Goal: Complete application form

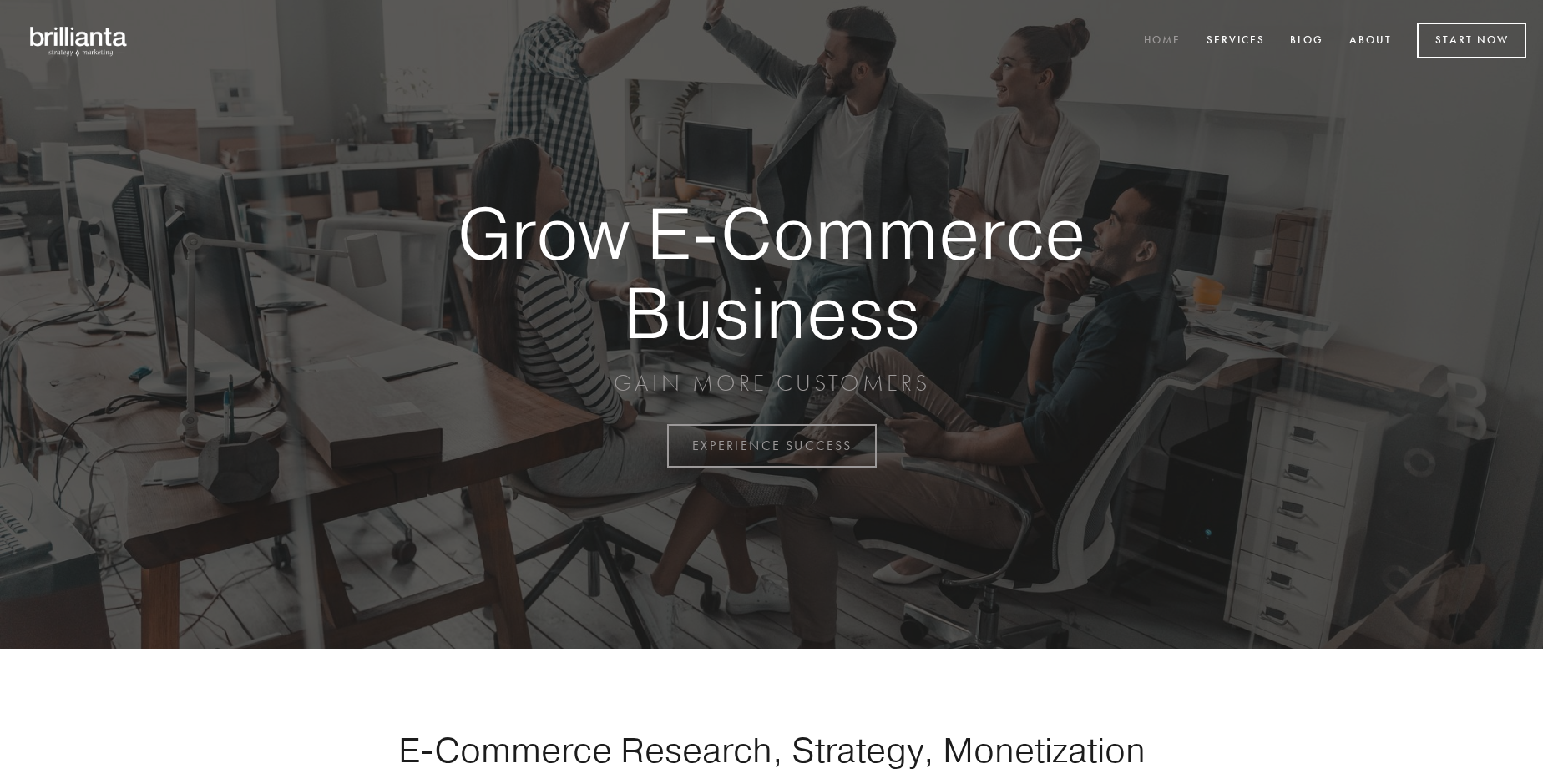
scroll to position [4376, 0]
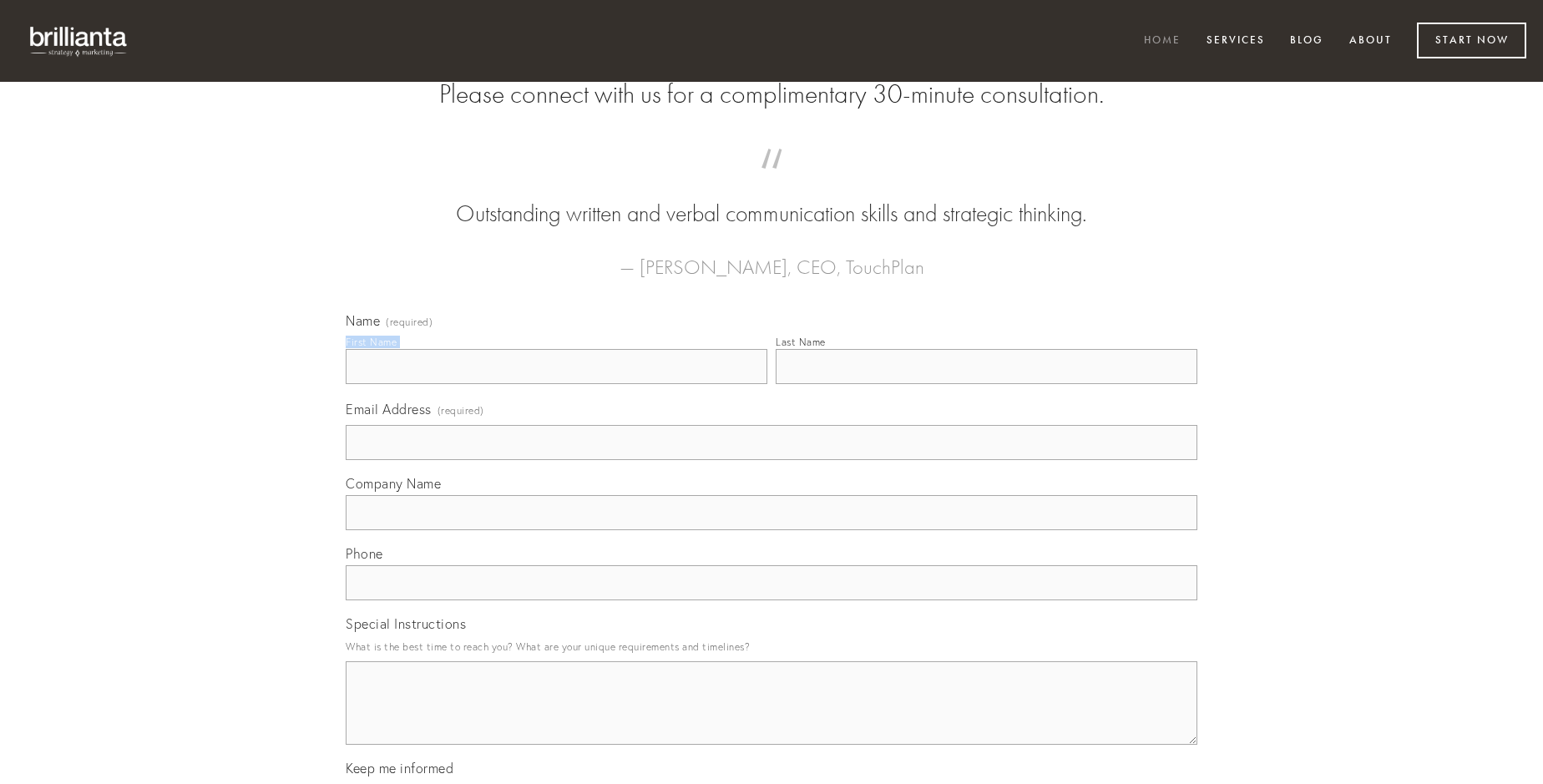
type input "[PERSON_NAME] DVM"
click at [986, 384] on input "Last Name" at bounding box center [986, 367] width 421 height 35
type input "[PERSON_NAME] DVM"
click at [772, 460] on input "Email Address (required)" at bounding box center [772, 442] width 852 height 35
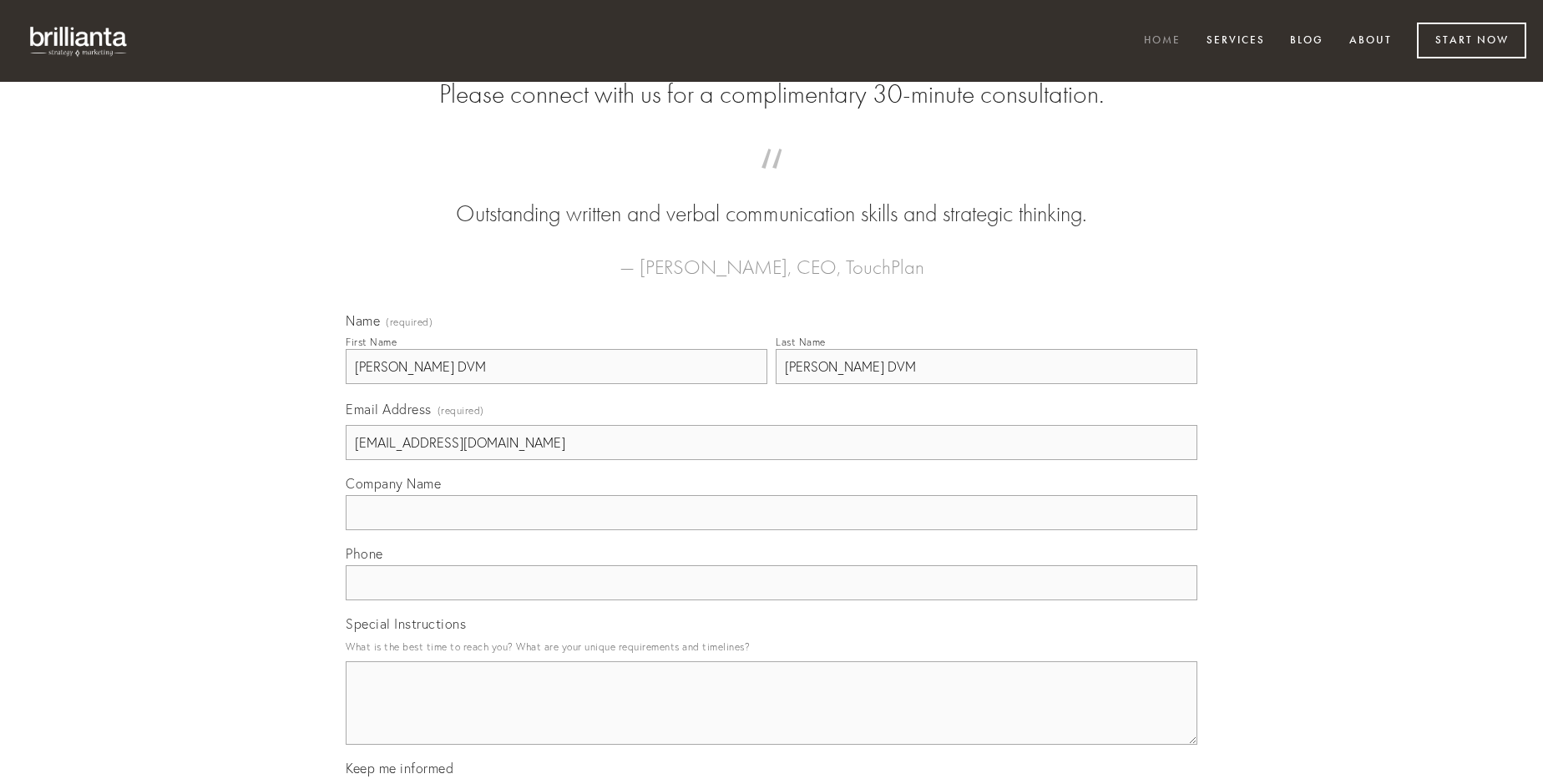
type input "[EMAIL_ADDRESS][DOMAIN_NAME]"
click at [772, 530] on input "Company Name" at bounding box center [772, 513] width 852 height 35
type input "nihil"
click at [772, 601] on input "text" at bounding box center [772, 583] width 852 height 35
click at [772, 718] on textarea "Special Instructions" at bounding box center [772, 703] width 852 height 84
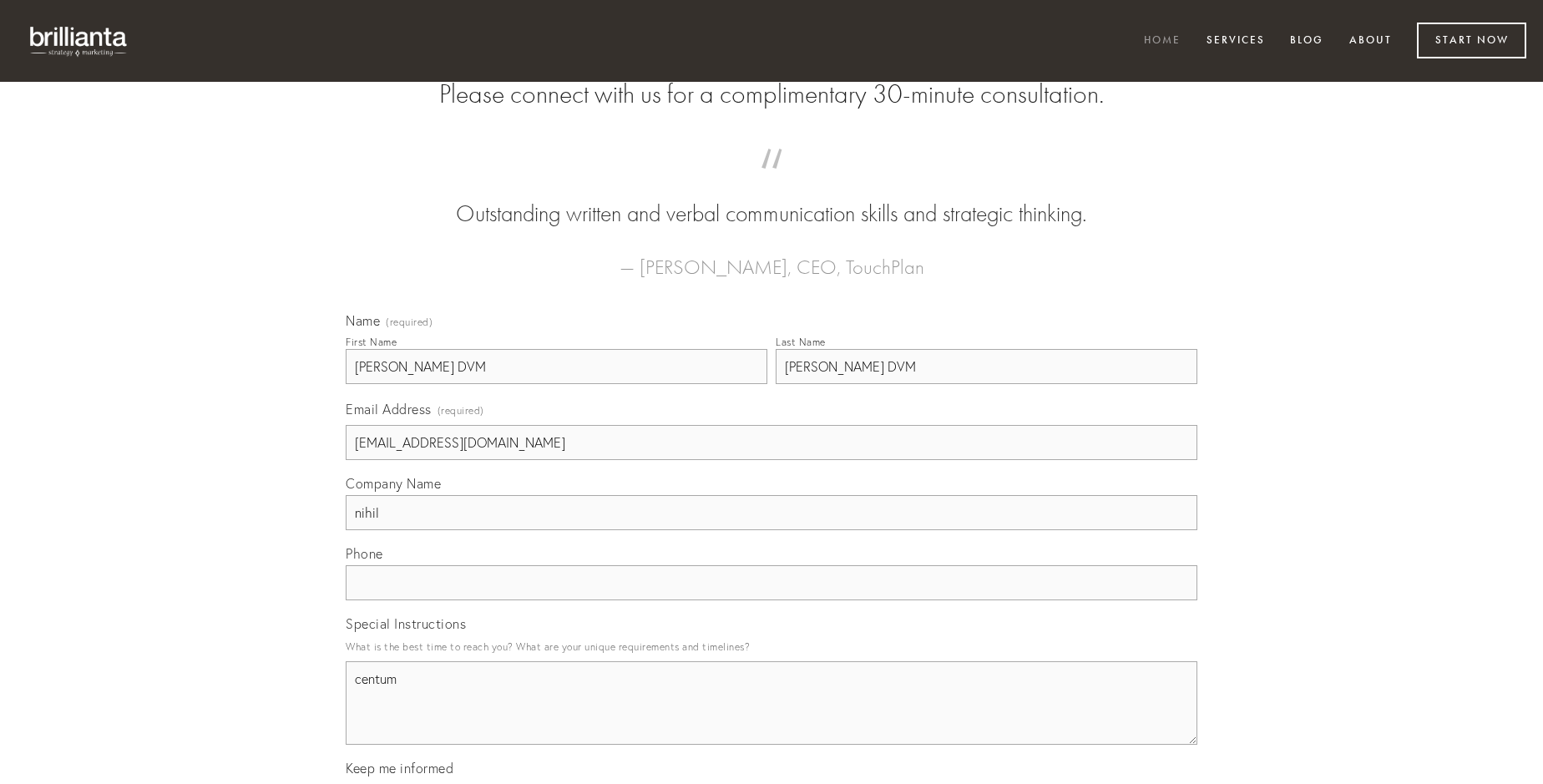
type textarea "centum"
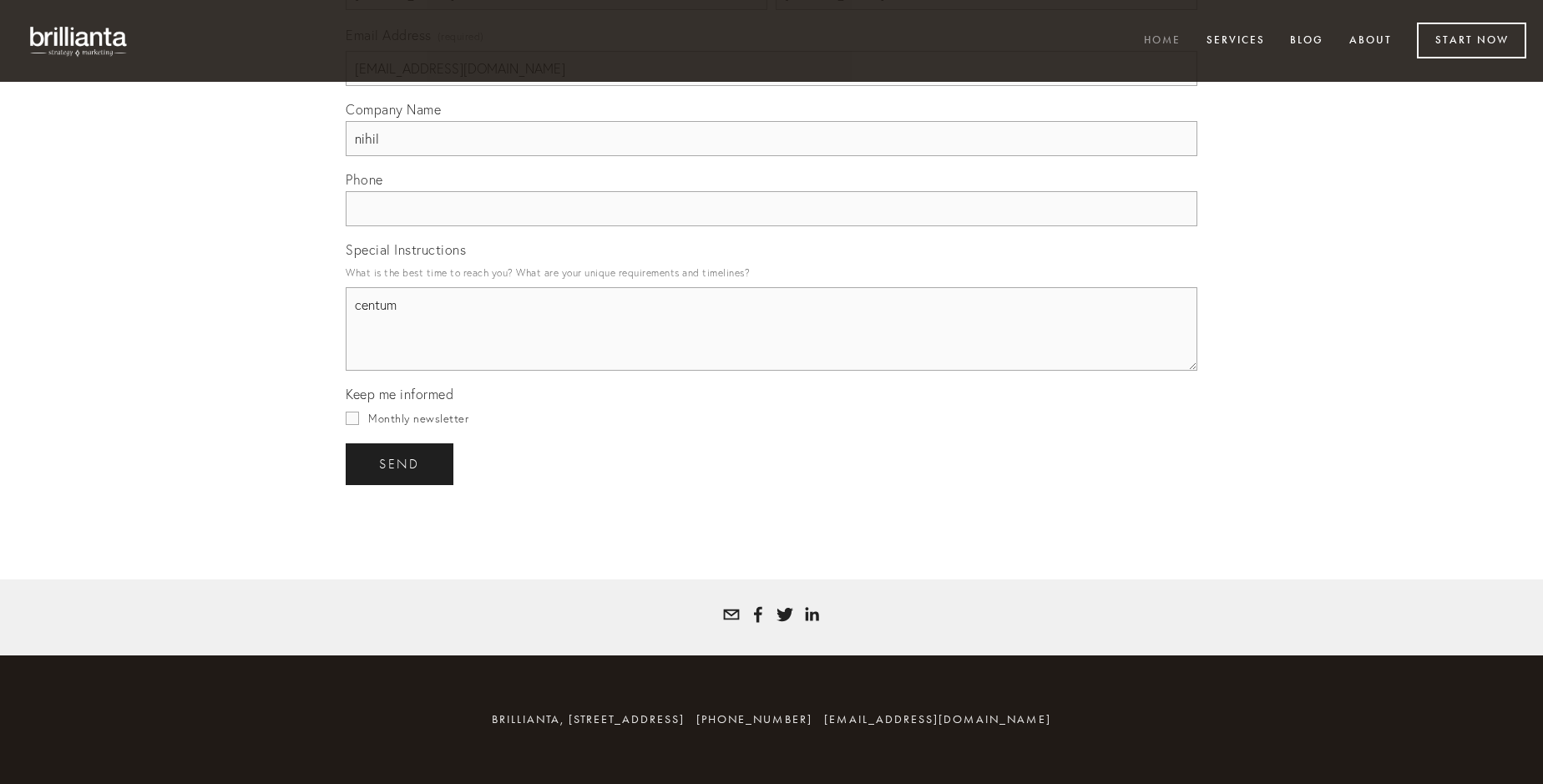
click at [400, 463] on span "send" at bounding box center [400, 464] width 41 height 15
